Goal: Navigation & Orientation: Find specific page/section

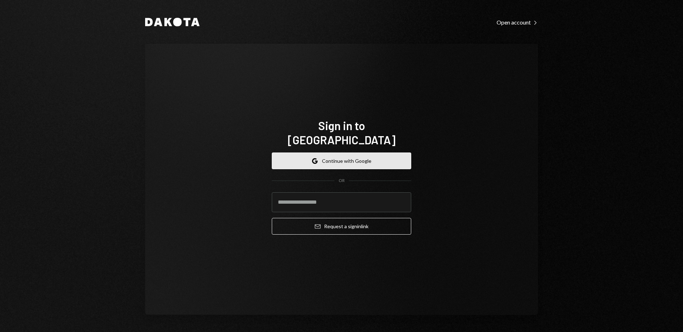
click at [359, 153] on button "Google Continue with Google" at bounding box center [341, 161] width 139 height 17
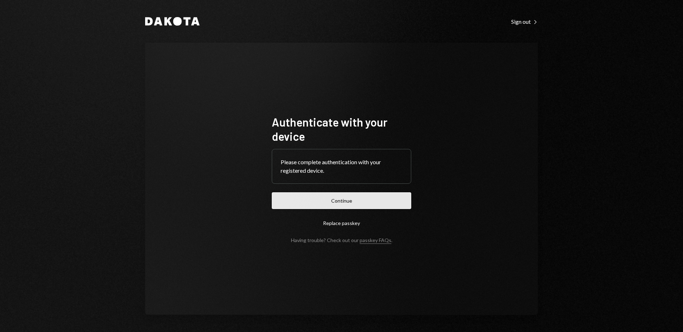
click at [328, 207] on button "Continue" at bounding box center [341, 200] width 139 height 17
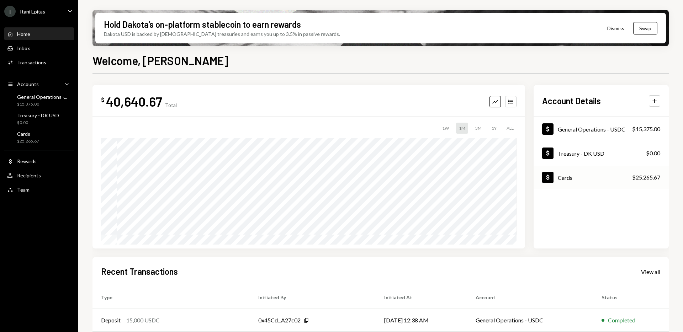
click at [566, 182] on div "Dollar Cards" at bounding box center [557, 177] width 30 height 11
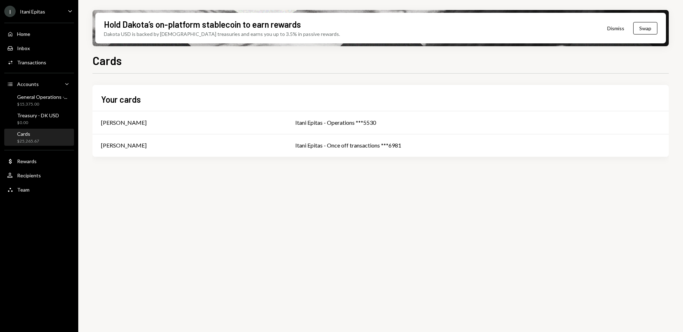
click at [22, 141] on div "$25,265.67" at bounding box center [28, 141] width 22 height 6
click at [141, 120] on div "[PERSON_NAME]" at bounding box center [124, 122] width 46 height 9
click at [136, 147] on div "[PERSON_NAME]" at bounding box center [124, 145] width 46 height 9
click at [42, 102] on div "$15,375.00" at bounding box center [42, 104] width 50 height 6
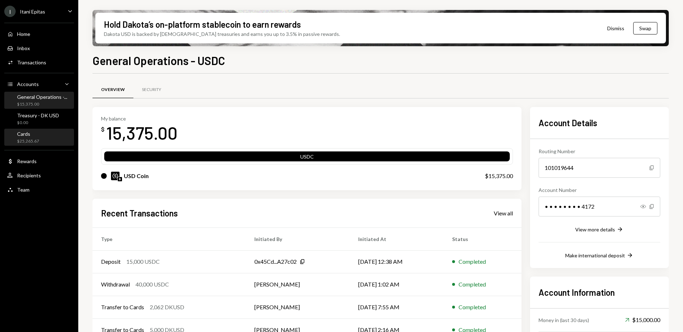
click at [41, 130] on div "Cards $25,265.67" at bounding box center [39, 137] width 64 height 16
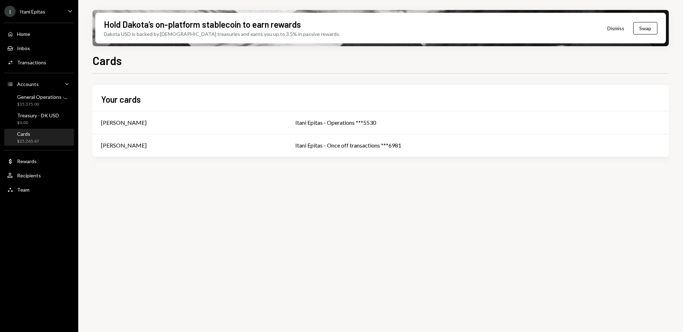
click at [43, 139] on div "Cards $25,265.67" at bounding box center [39, 138] width 64 height 14
click at [24, 140] on div "$25,265.67" at bounding box center [28, 141] width 22 height 6
click at [38, 149] on div "Home Home Inbox Inbox Activities Transactions Accounts Accounts Caret Down Gene…" at bounding box center [39, 107] width 78 height 179
click at [42, 135] on div "Cards $25,265.67" at bounding box center [39, 138] width 64 height 14
